Goal: Task Accomplishment & Management: Manage account settings

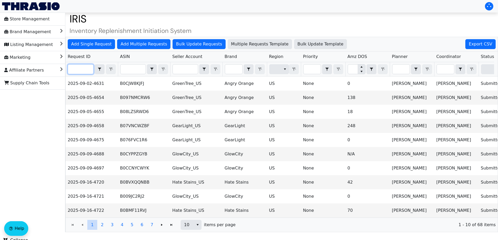
click at [81, 72] on input "Filter" at bounding box center [80, 69] width 25 height 9
paste input "2025-09-16-4809"
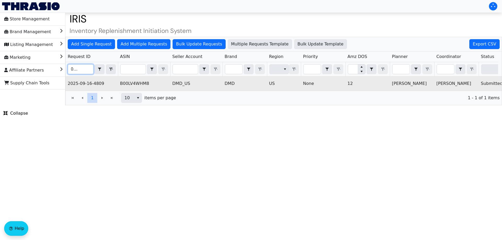
scroll to position [0, 211]
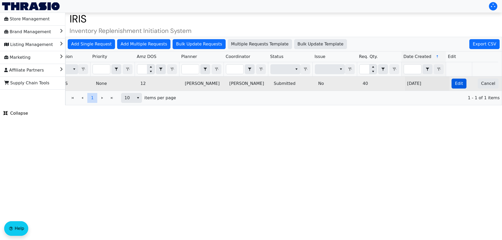
type input "2025-09-16-4809"
click at [456, 83] on span "Edit" at bounding box center [459, 84] width 8 height 6
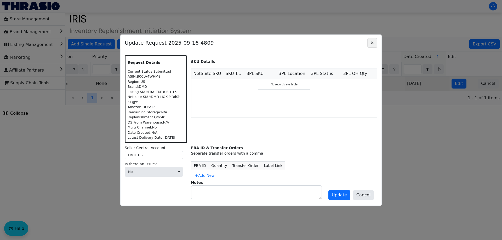
click at [372, 44] on icon "Close" at bounding box center [372, 43] width 6 height 4
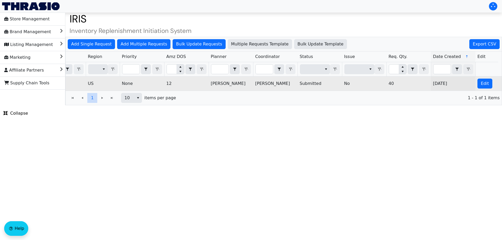
scroll to position [0, 211]
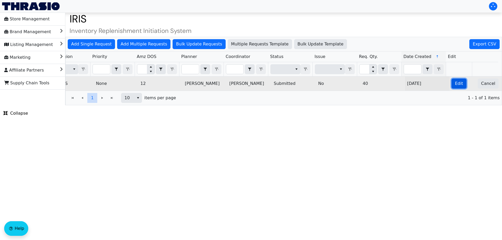
click at [455, 85] on span "Edit" at bounding box center [459, 84] width 8 height 6
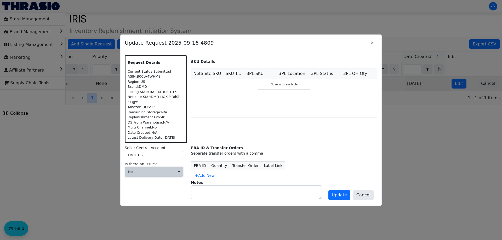
click at [160, 174] on span "No" at bounding box center [150, 171] width 44 height 5
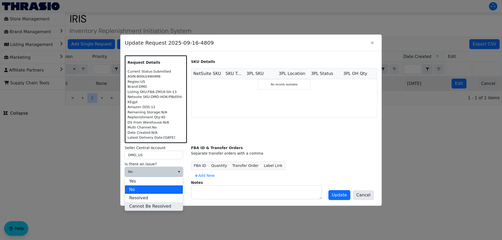
click at [145, 206] on span "Cannot Be Resolved" at bounding box center [150, 206] width 42 height 6
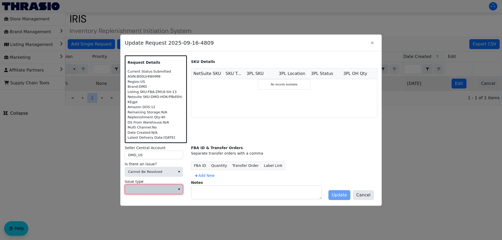
click at [147, 189] on span at bounding box center [150, 189] width 44 height 5
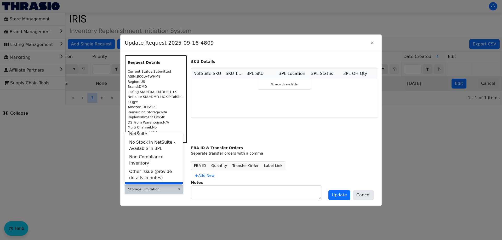
click at [158, 183] on span "Storage Limitation" at bounding box center [148, 186] width 39 height 6
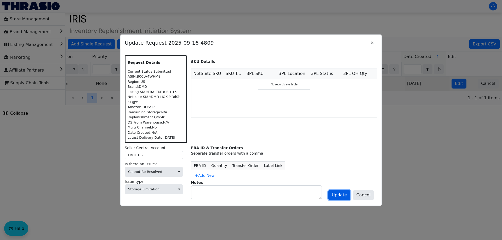
click at [341, 194] on span "Update" at bounding box center [339, 195] width 15 height 6
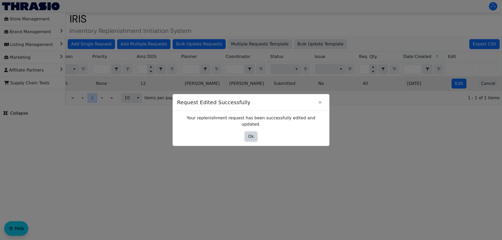
click at [254, 136] on button "Ok" at bounding box center [251, 137] width 13 height 10
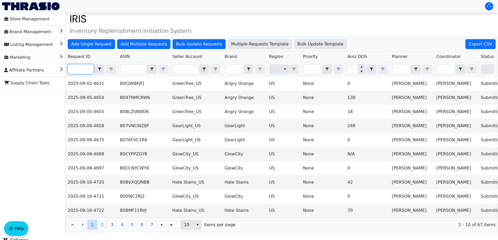
paste input "2025-09-16-4802"
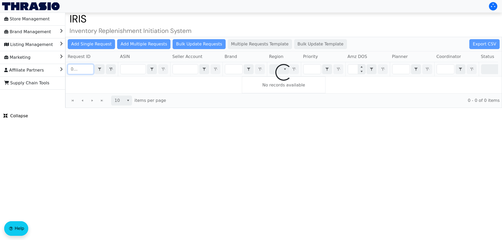
click at [83, 73] on div "Add Single Request Add Multiple Requests Bulk Update Requests Multiple Requests…" at bounding box center [283, 72] width 437 height 71
type input "2"
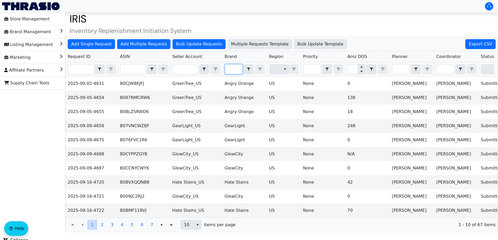
click at [233, 69] on input "Filter" at bounding box center [233, 69] width 17 height 9
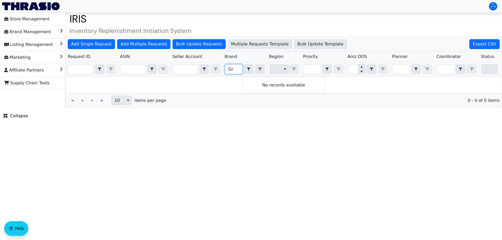
type input "G"
